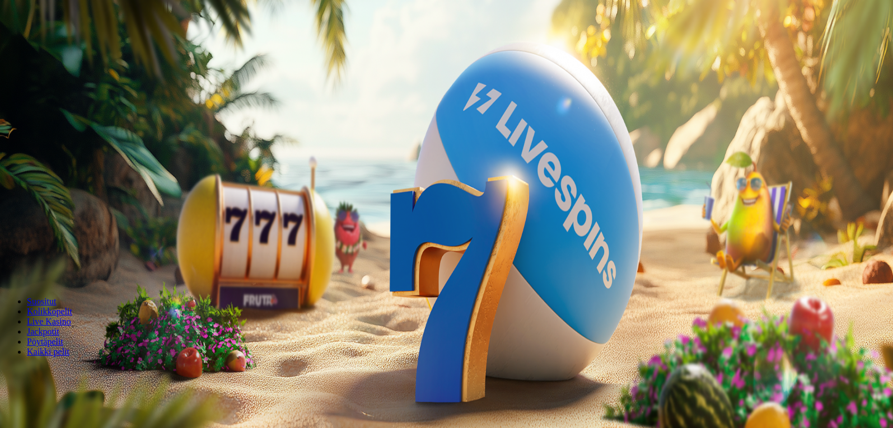
type input "***"
click at [4, 266] on button "Talleta ja pelaa" at bounding box center [33, 272] width 59 height 12
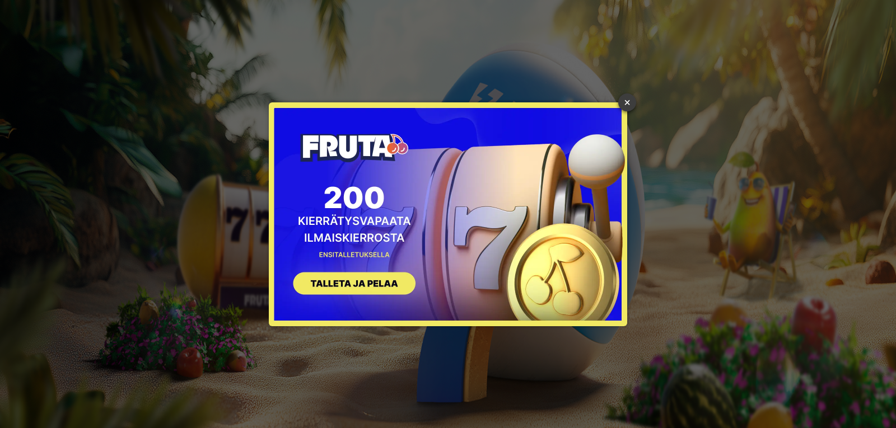
click at [629, 102] on link "×" at bounding box center [627, 103] width 18 height 18
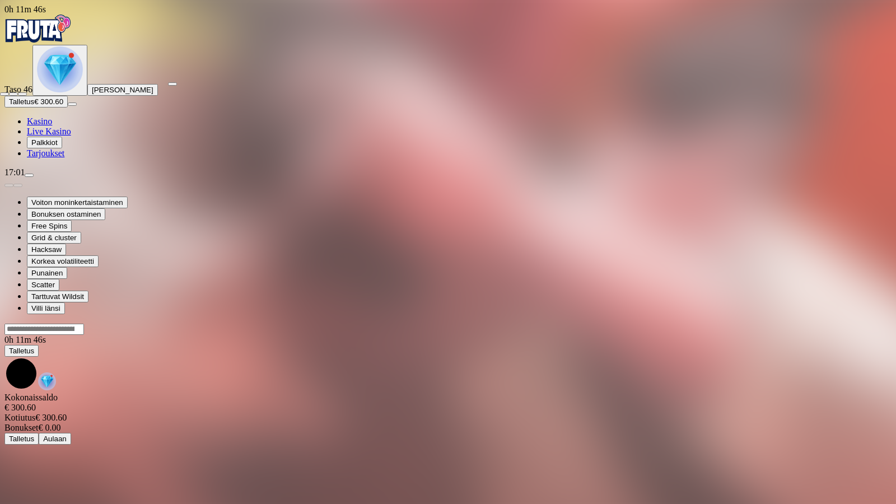
click at [4, 94] on span "close icon" at bounding box center [4, 94] width 0 height 0
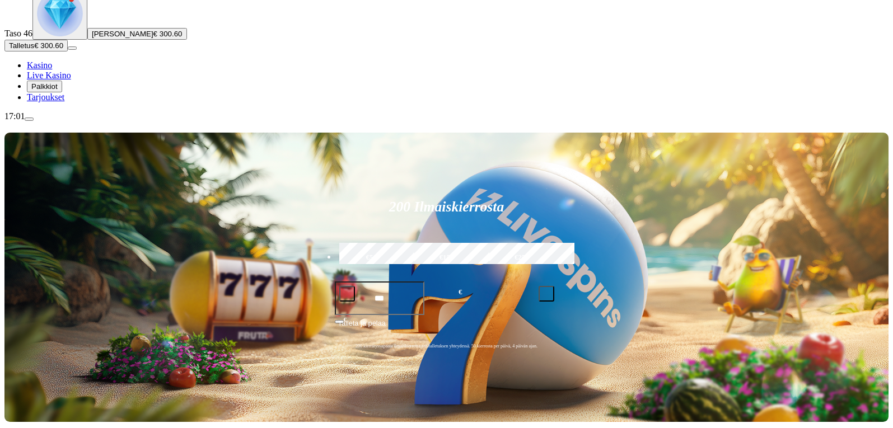
scroll to position [112, 0]
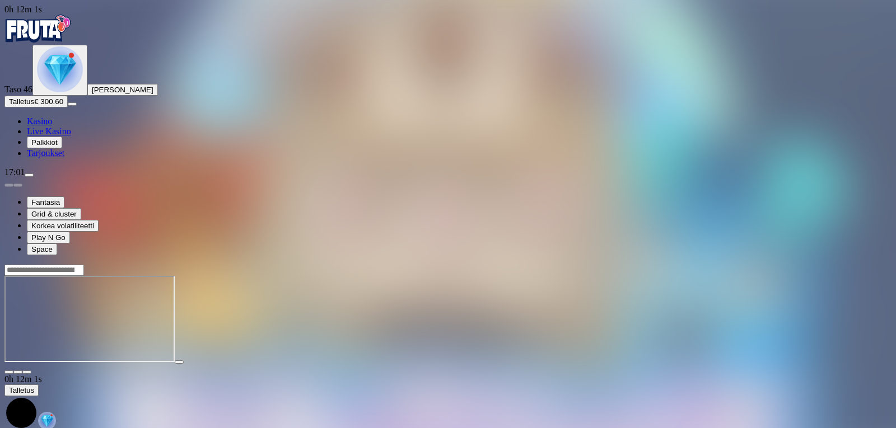
click at [27, 372] on span "fullscreen icon" at bounding box center [27, 372] width 0 height 0
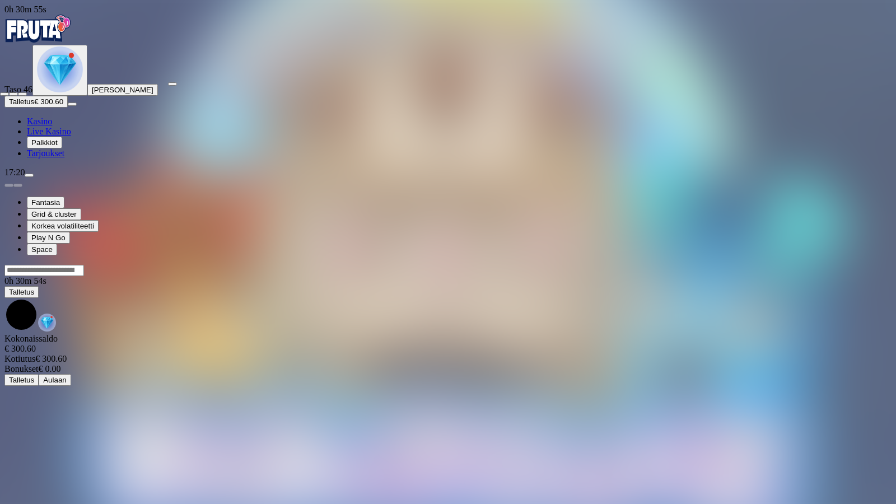
click at [4, 94] on span "close icon" at bounding box center [4, 94] width 0 height 0
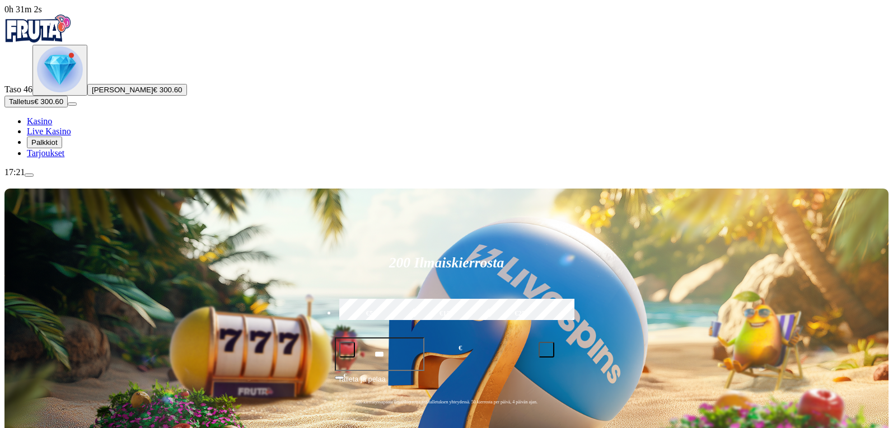
click at [547, 350] on span "plus icon" at bounding box center [547, 350] width 0 height 0
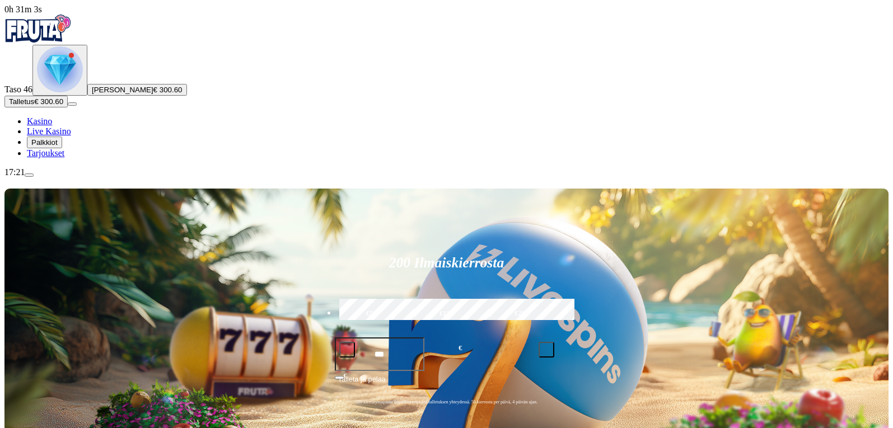
click at [547, 350] on span "plus icon" at bounding box center [547, 350] width 0 height 0
click at [347, 350] on span "minus icon" at bounding box center [347, 350] width 0 height 0
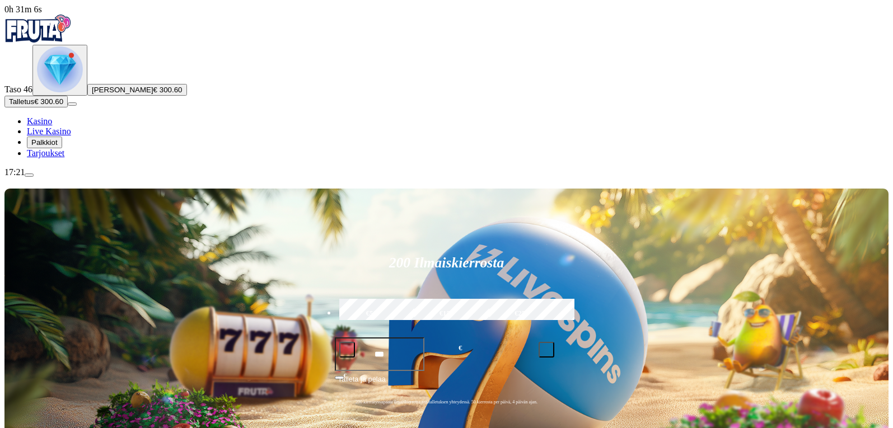
type input "***"
click at [386, 374] on span "Talleta ja pelaa" at bounding box center [362, 384] width 48 height 20
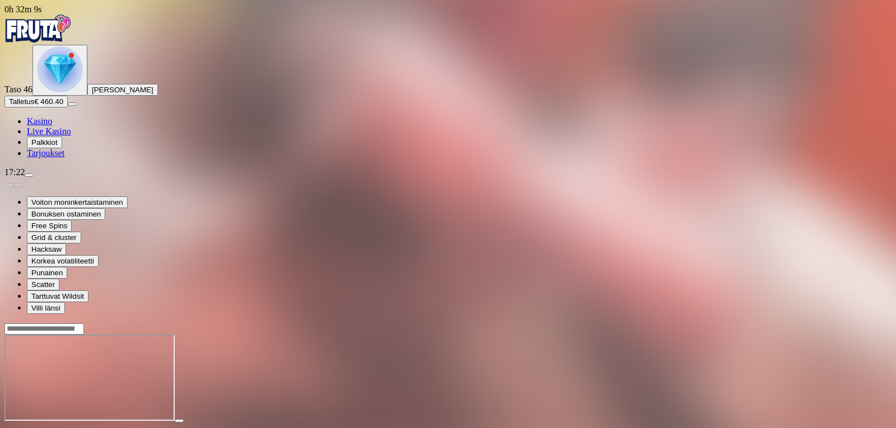
click at [9, 428] on span "close icon" at bounding box center [9, 431] width 0 height 0
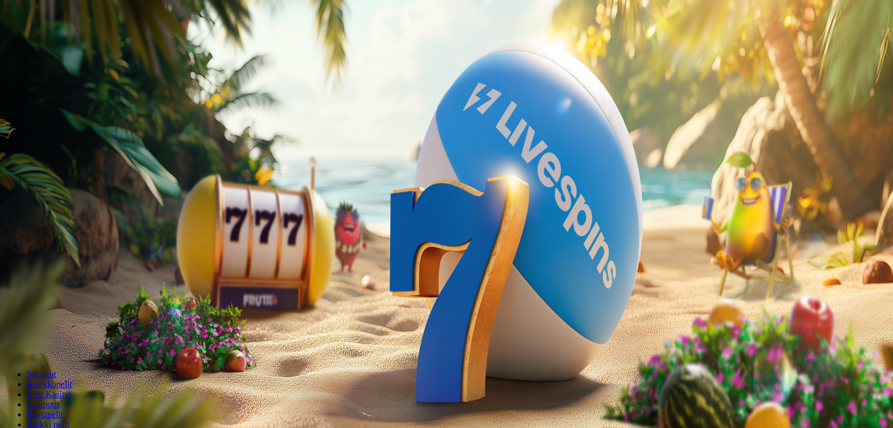
scroll to position [280, 0]
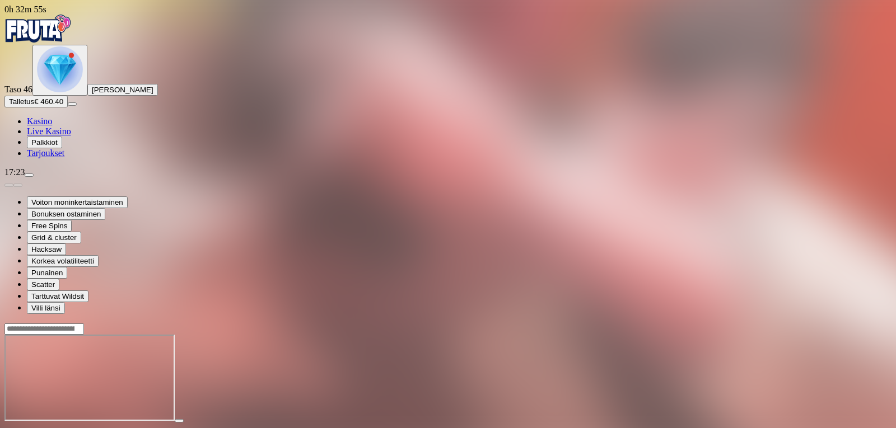
drag, startPoint x: 827, startPoint y: 105, endPoint x: 827, endPoint y: 153, distance: 48.7
click at [27, 428] on span "fullscreen icon" at bounding box center [27, 431] width 0 height 0
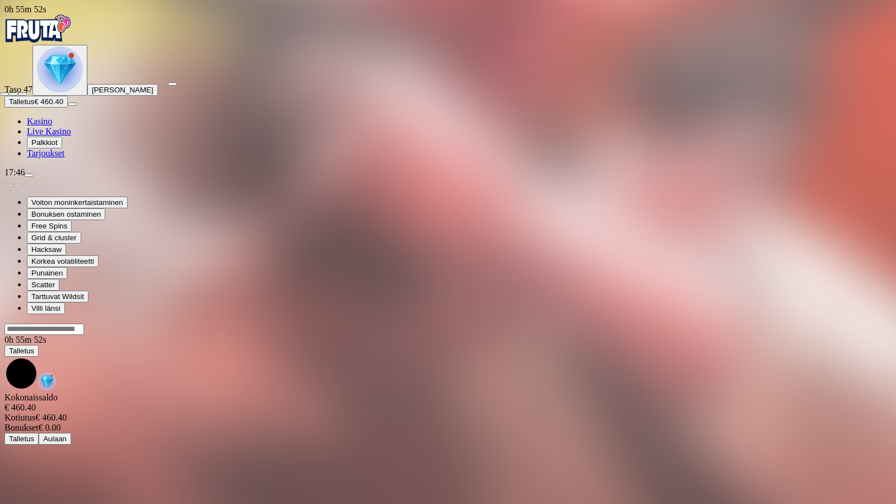
click at [27, 92] on button "button" at bounding box center [22, 93] width 9 height 3
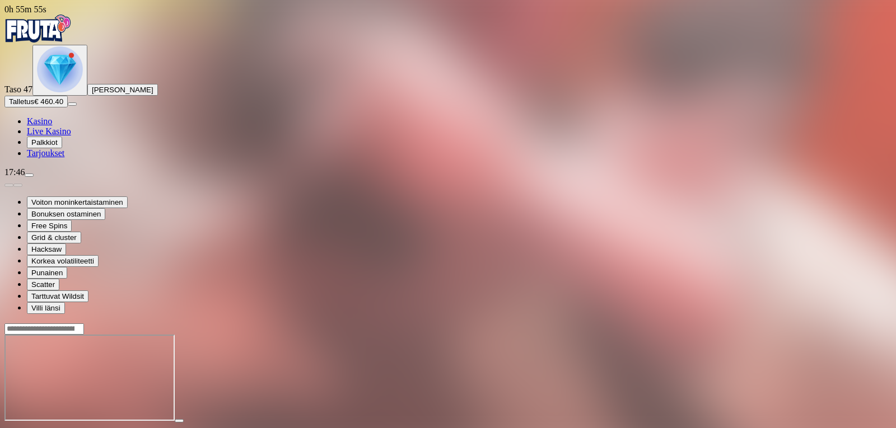
click at [31, 428] on button "button" at bounding box center [26, 431] width 9 height 3
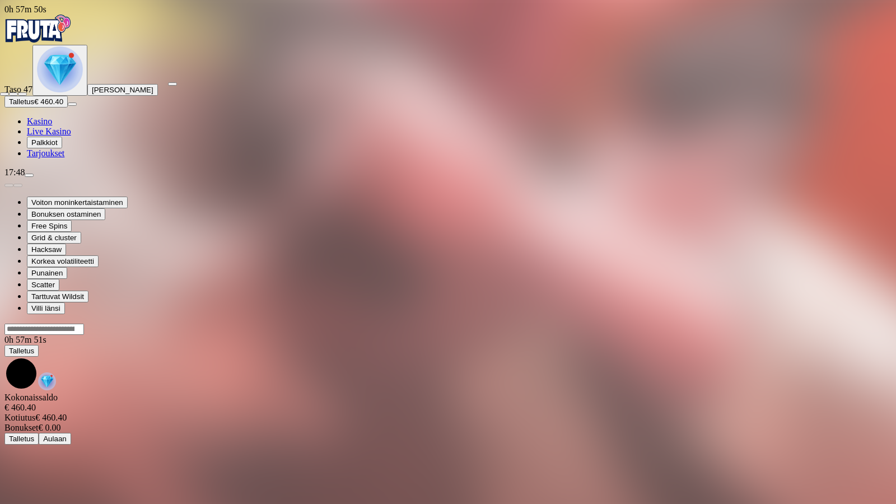
click at [4, 94] on span "close icon" at bounding box center [4, 94] width 0 height 0
